Goal: Transaction & Acquisition: Download file/media

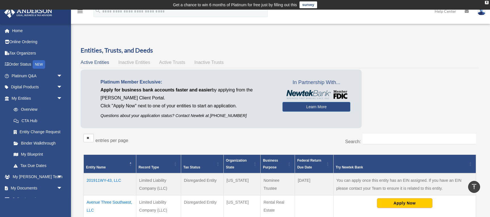
scroll to position [116, 0]
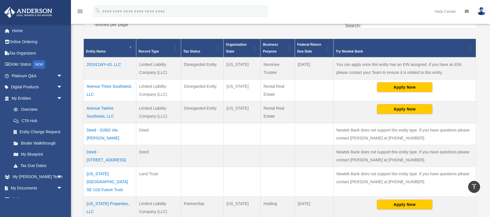
click at [110, 153] on td "Deed - [STREET_ADDRESS]" at bounding box center [110, 156] width 52 height 22
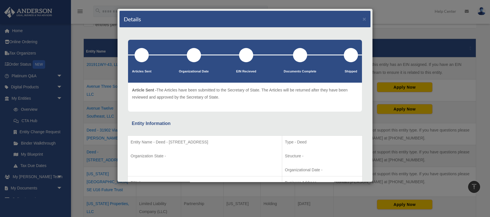
scroll to position [0, 0]
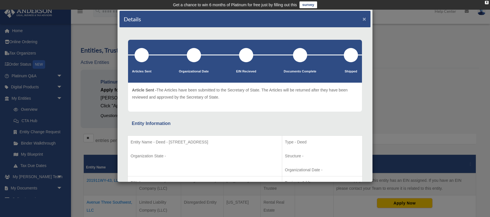
click at [364, 19] on button "×" at bounding box center [364, 19] width 4 height 6
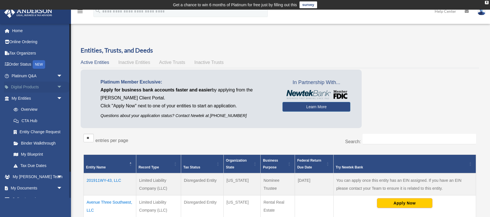
click at [28, 88] on link "Digital Products arrow_drop_down" at bounding box center [37, 86] width 67 height 11
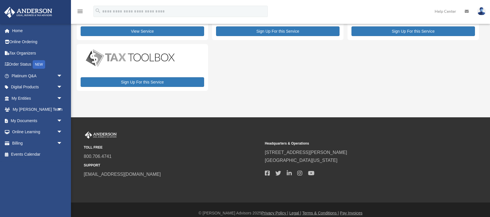
scroll to position [60, 0]
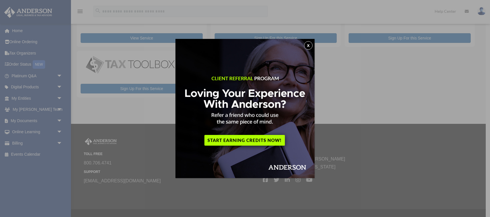
click at [309, 47] on button "x" at bounding box center [308, 45] width 9 height 9
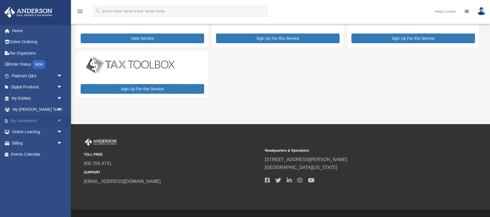
click at [60, 121] on span "arrow_drop_down" at bounding box center [62, 121] width 11 height 12
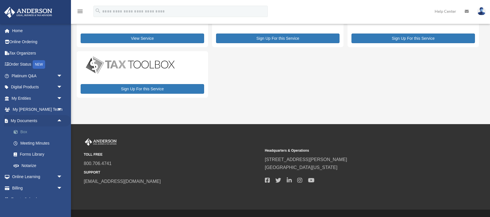
click at [18, 133] on span at bounding box center [19, 132] width 4 height 4
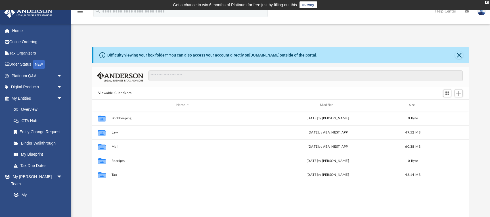
scroll to position [129, 377]
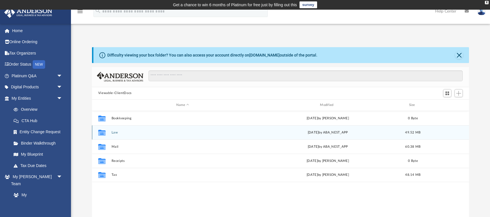
click at [99, 133] on icon "grid" at bounding box center [101, 133] width 7 height 5
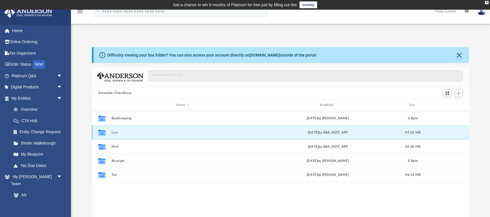
click at [114, 131] on button "Law" at bounding box center [182, 132] width 142 height 4
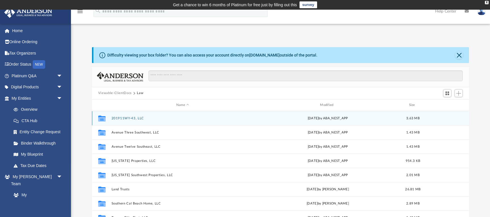
click at [126, 119] on button "201911WY-43, LLC" at bounding box center [182, 118] width 142 height 4
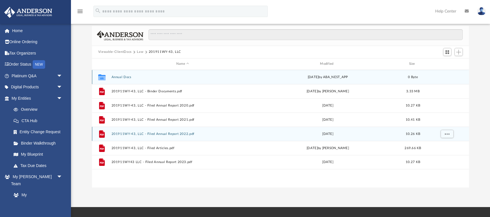
scroll to position [58, 0]
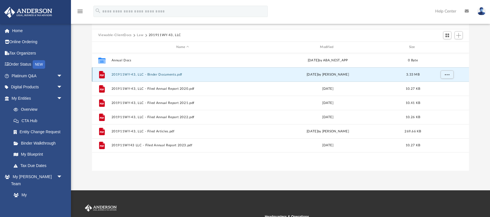
click at [157, 75] on button "201911WY-43, LLC - Binder Documents.pdf" at bounding box center [182, 74] width 142 height 4
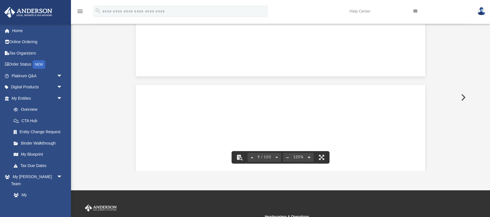
scroll to position [0, 0]
click at [79, 14] on icon "menu" at bounding box center [80, 11] width 7 height 7
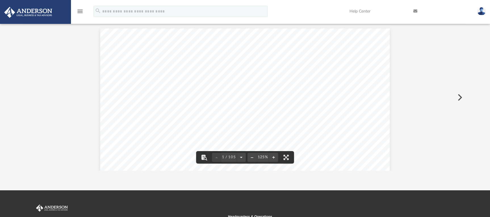
scroll to position [129, 440]
click at [79, 14] on icon "menu" at bounding box center [80, 11] width 7 height 7
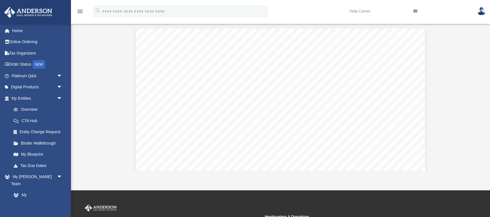
scroll to position [0, 0]
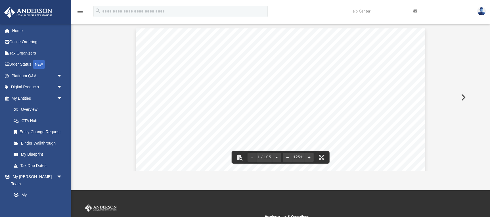
click at [463, 98] on button "Preview" at bounding box center [462, 97] width 12 height 16
click at [98, 99] on button "Preview" at bounding box center [98, 97] width 12 height 16
click at [307, 95] on div "November 25, 2019 Connie Lynn Mahan 3409 Del Prado Blvd South Suite 103 Cape Co…" at bounding box center [280, 193] width 289 height 374
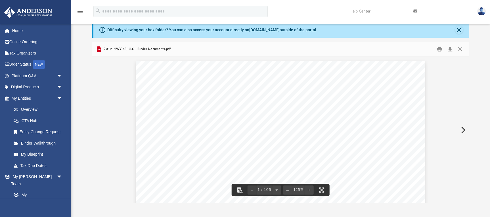
scroll to position [0, 0]
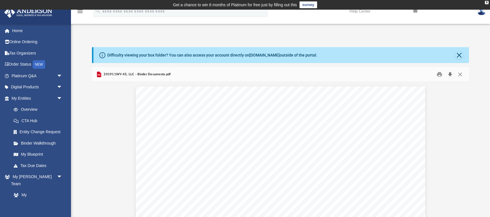
click at [449, 74] on button "Download" at bounding box center [449, 74] width 10 height 9
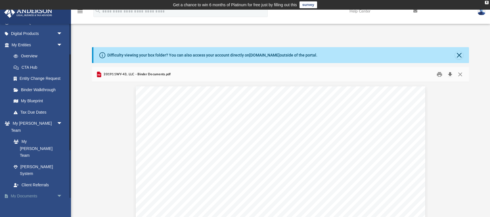
scroll to position [82, 0]
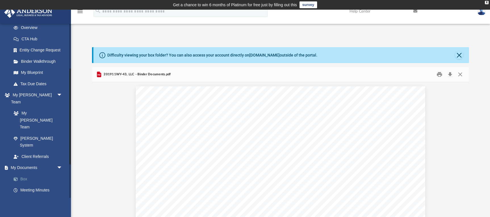
click at [23, 173] on link "Box" at bounding box center [39, 178] width 63 height 11
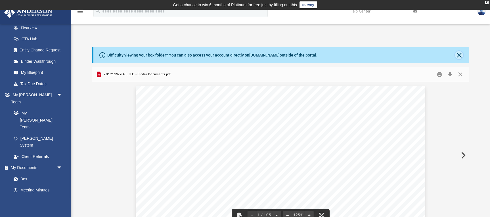
click at [459, 54] on button "Close" at bounding box center [459, 55] width 8 height 8
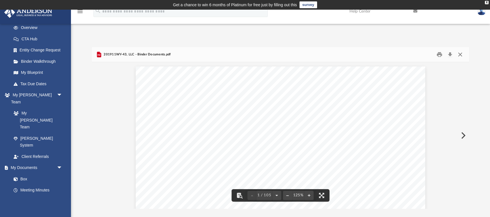
click at [460, 55] on button "Close" at bounding box center [460, 54] width 10 height 9
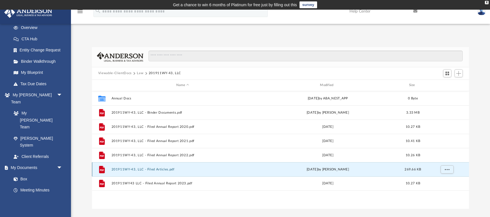
click at [163, 170] on button "201911WY-43, LLC - Filed Articles.pdf" at bounding box center [182, 169] width 142 height 4
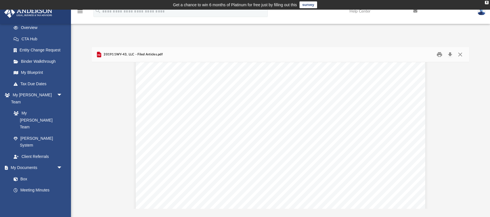
scroll to position [1385, 0]
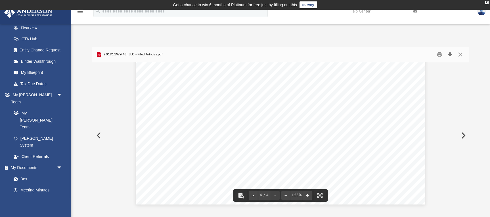
click at [448, 55] on button "Download" at bounding box center [449, 54] width 10 height 9
